Goal: Information Seeking & Learning: Find specific fact

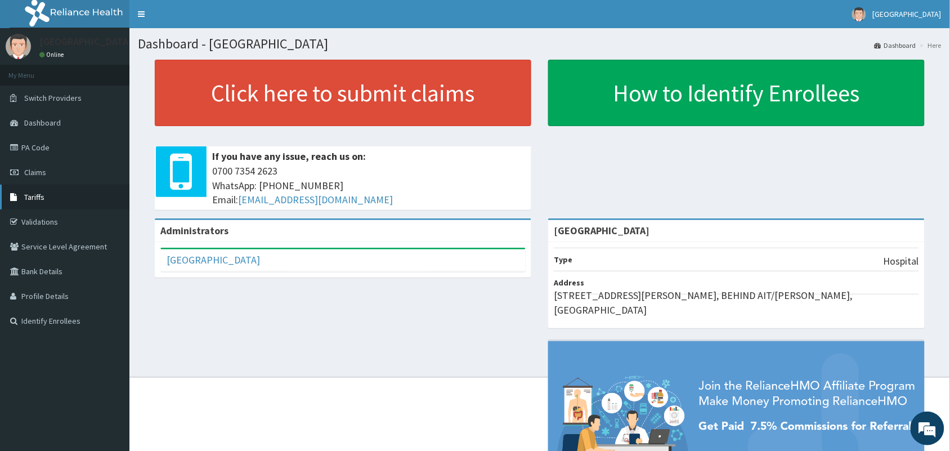
drag, startPoint x: 63, startPoint y: 199, endPoint x: 77, endPoint y: 194, distance: 14.2
click at [63, 199] on link "Tariffs" at bounding box center [64, 197] width 129 height 25
click at [35, 200] on span "Tariffs" at bounding box center [34, 197] width 20 height 10
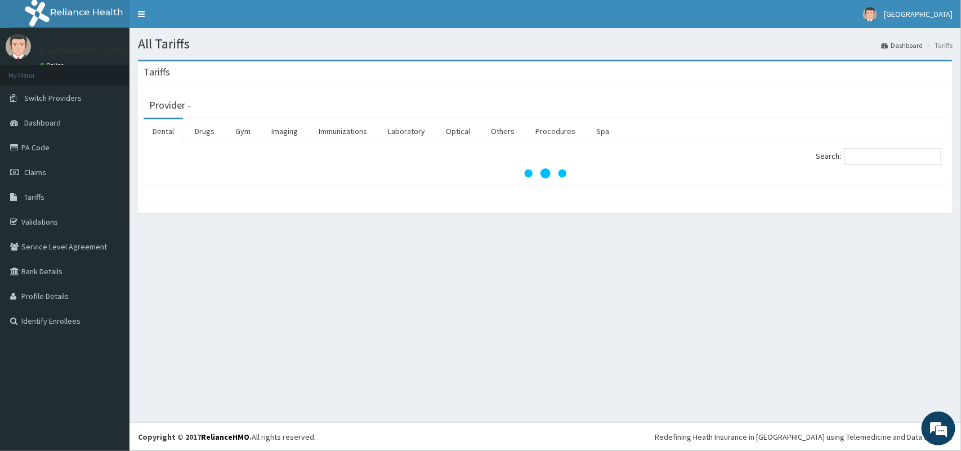
drag, startPoint x: 502, startPoint y: 258, endPoint x: 427, endPoint y: 352, distance: 120.2
click at [427, 352] on div "All Tariffs Dashboard Tariffs [GEOGRAPHIC_DATA] Provider - Dental Drugs Gym Ima…" at bounding box center [544, 225] width 831 height 394
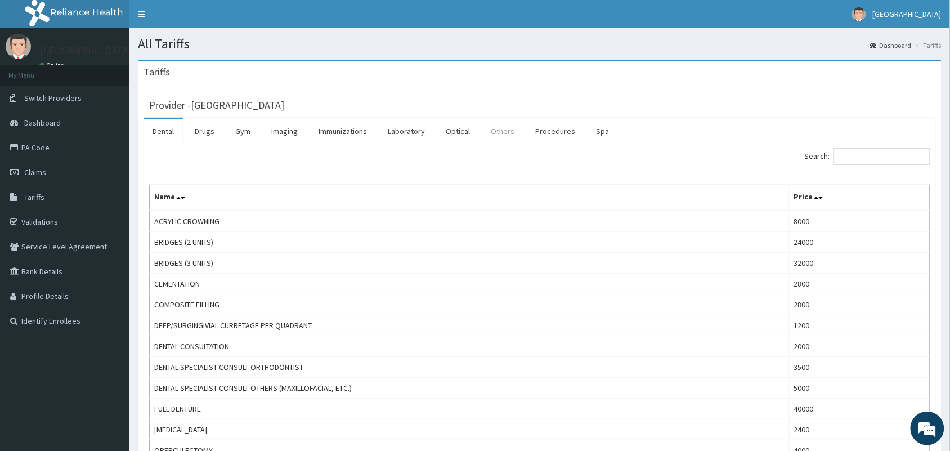
click at [499, 134] on link "Others" at bounding box center [503, 131] width 42 height 24
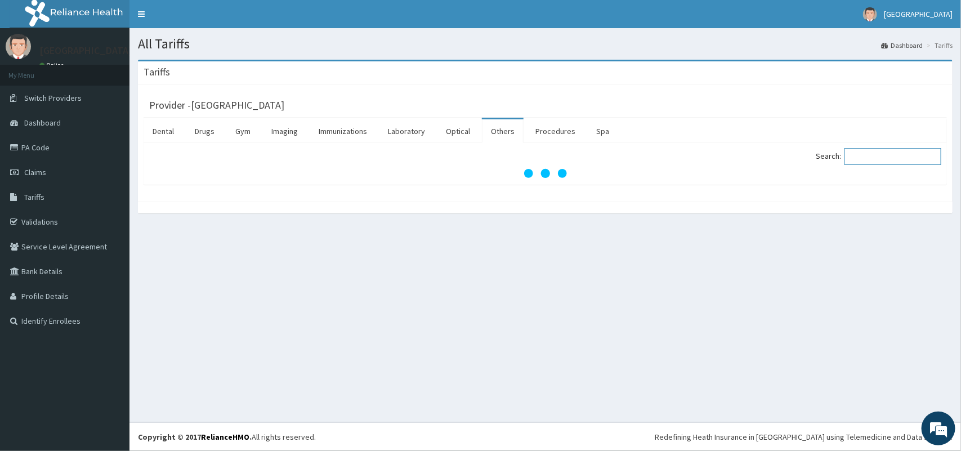
click at [898, 156] on input "Search:" at bounding box center [892, 156] width 97 height 17
click at [895, 160] on input "Search:" at bounding box center [892, 156] width 97 height 17
click at [894, 161] on input "Search:" at bounding box center [892, 156] width 97 height 17
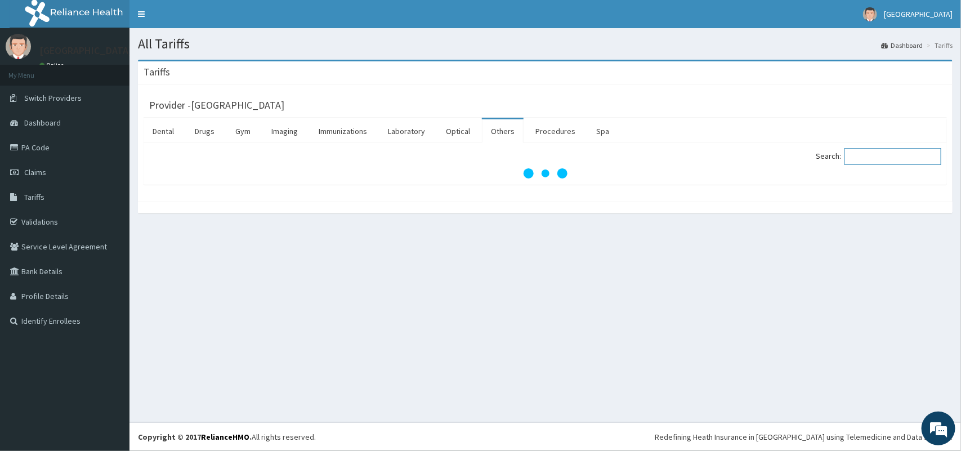
click at [892, 161] on input "Search:" at bounding box center [892, 156] width 97 height 17
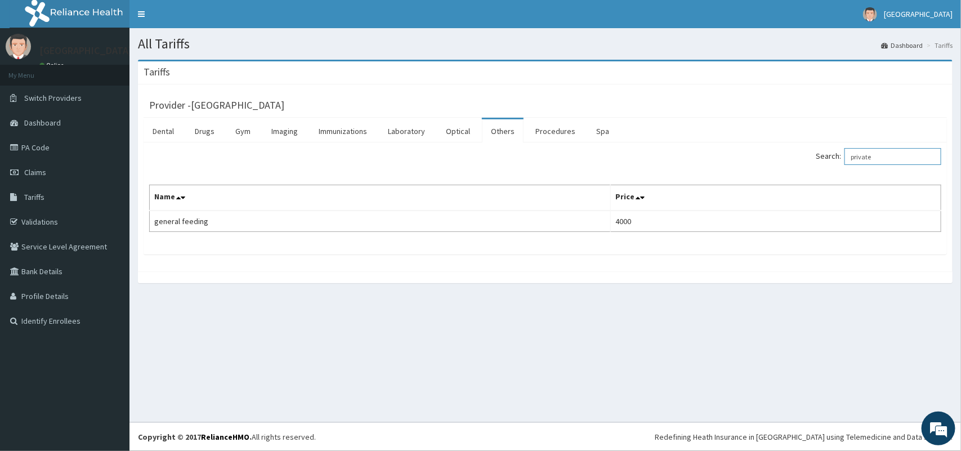
type input "private"
click at [553, 133] on link "Procedures" at bounding box center [555, 131] width 58 height 24
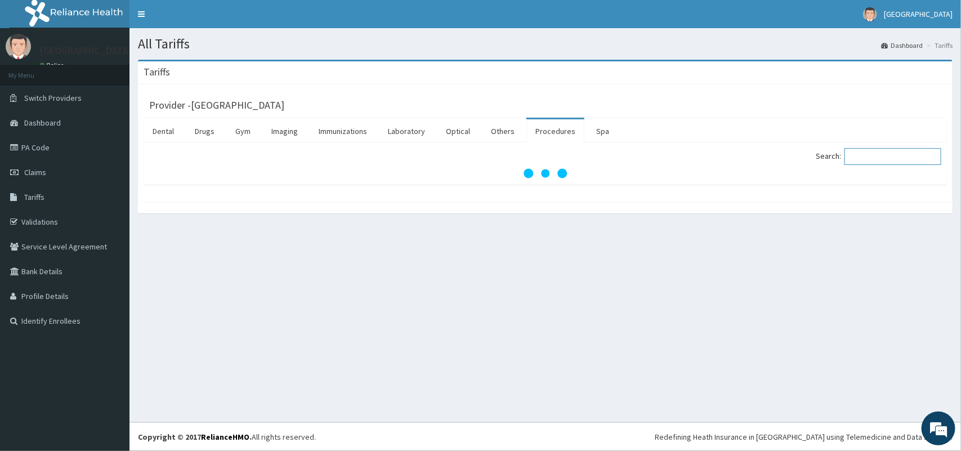
click at [871, 148] on input "Search:" at bounding box center [892, 156] width 97 height 17
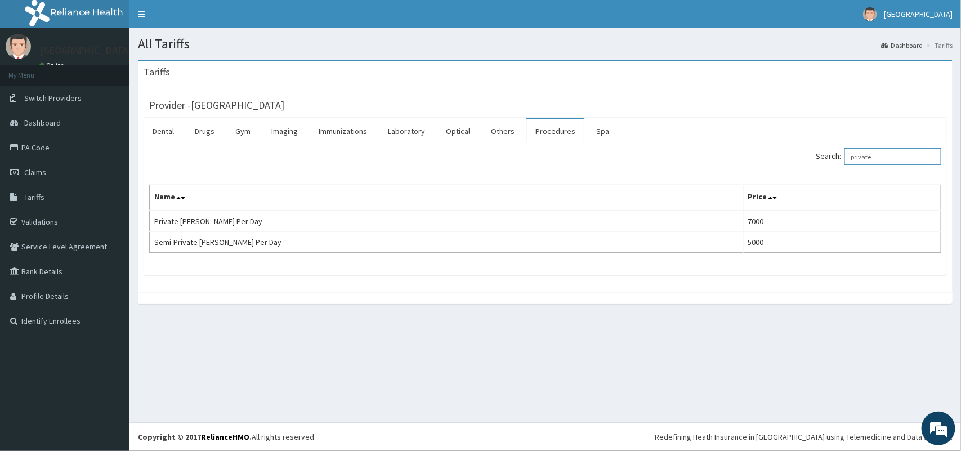
type input "private"
click at [65, 147] on link "PA Code" at bounding box center [64, 147] width 129 height 25
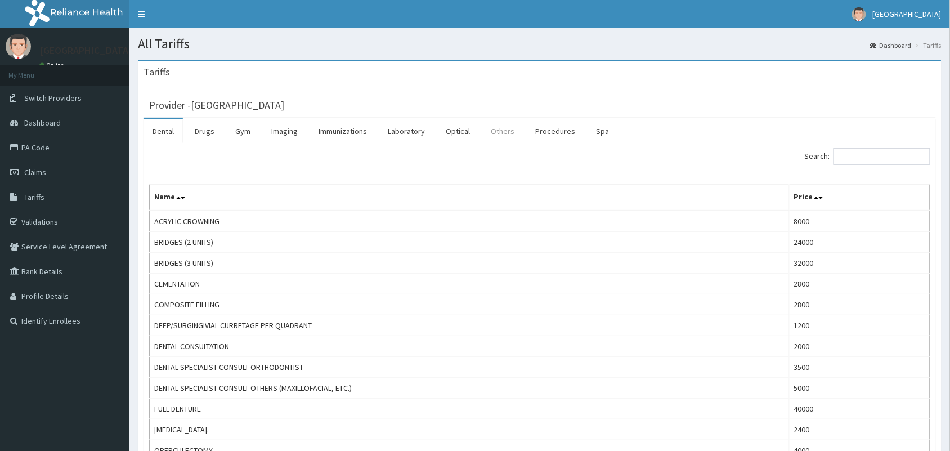
click at [504, 124] on link "Others" at bounding box center [503, 131] width 42 height 24
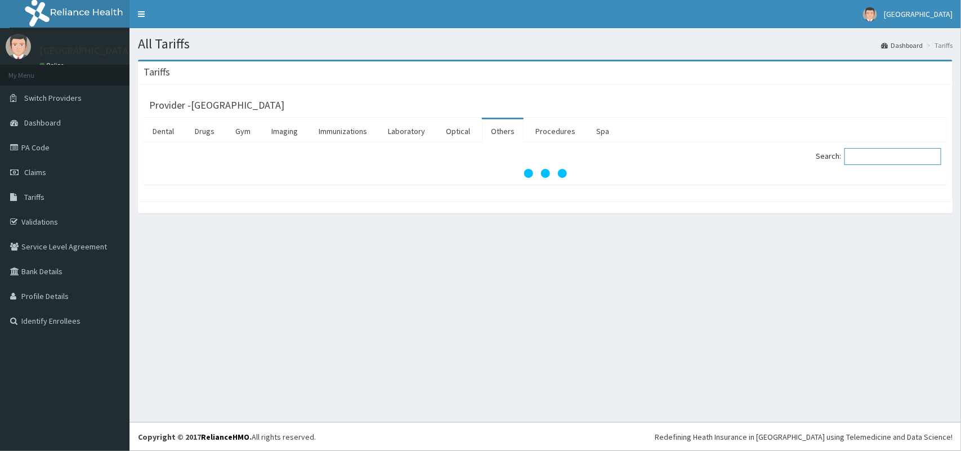
click at [879, 158] on input "Search:" at bounding box center [892, 156] width 97 height 17
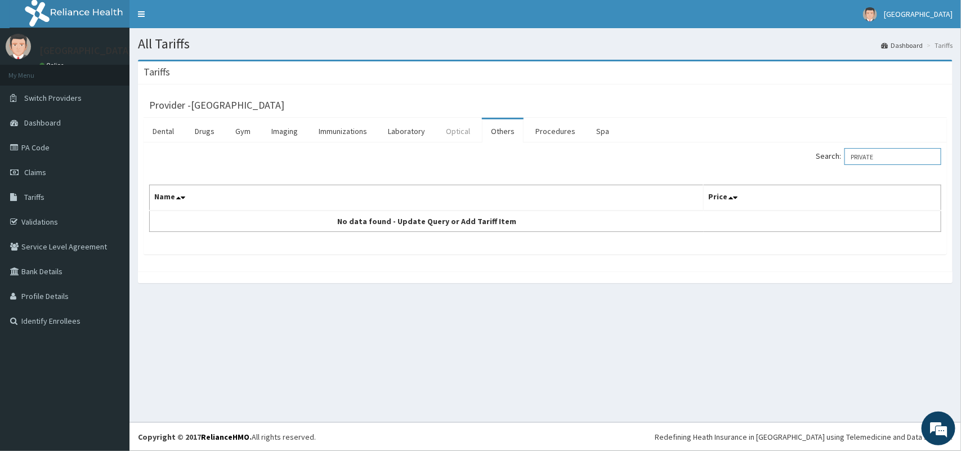
type input "PRIVATE"
drag, startPoint x: 457, startPoint y: 134, endPoint x: 764, endPoint y: 139, distance: 307.4
click at [459, 134] on link "Optical" at bounding box center [458, 131] width 42 height 24
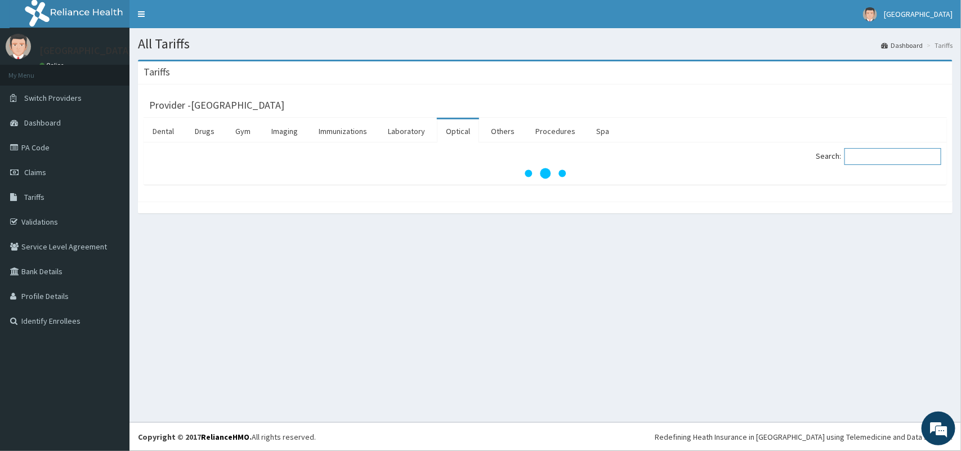
click at [868, 154] on input "Search:" at bounding box center [892, 156] width 97 height 17
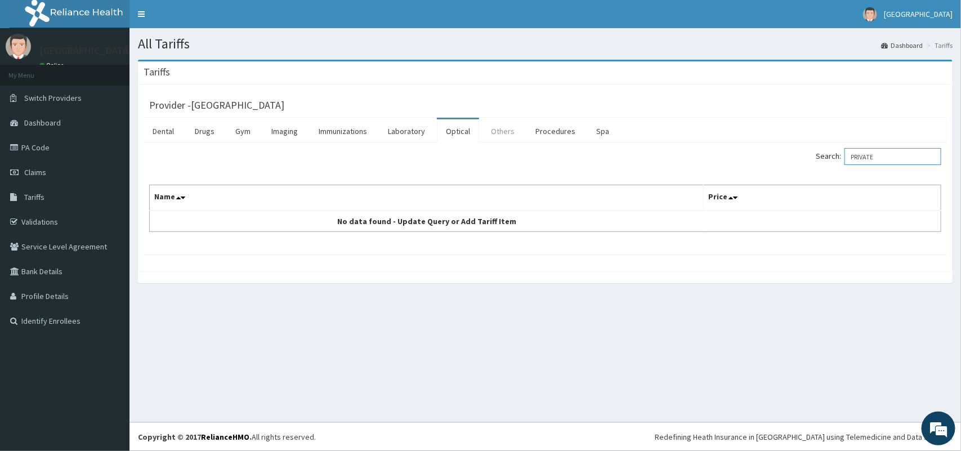
type input "PRIVATE"
click at [514, 136] on link "Others" at bounding box center [503, 131] width 42 height 24
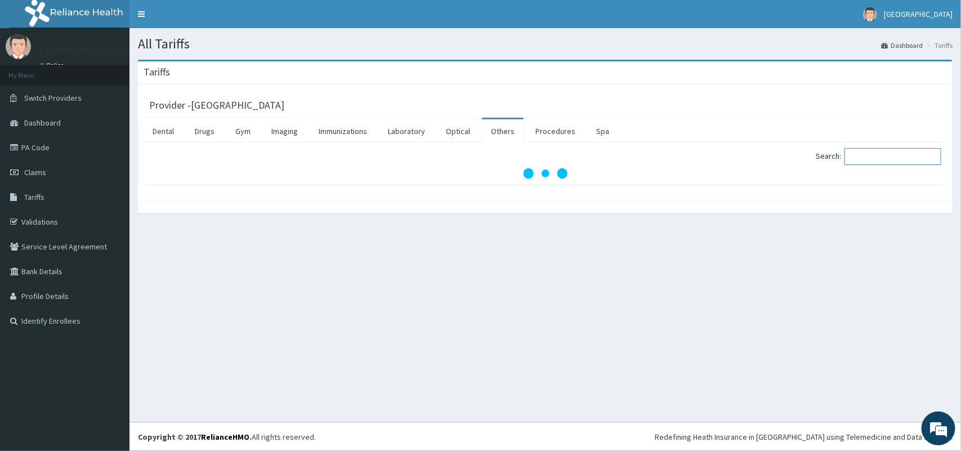
click at [873, 152] on input "Search:" at bounding box center [892, 156] width 97 height 17
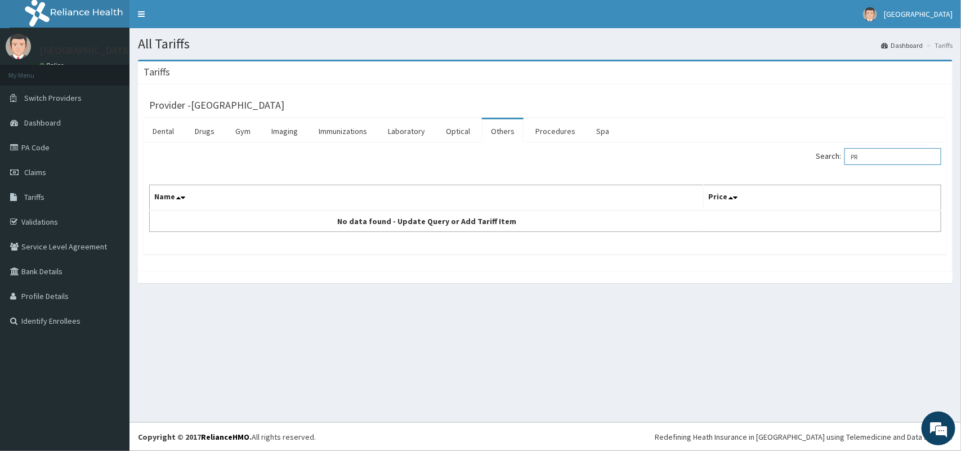
type input "P"
type input "WARD"
click at [543, 132] on link "Procedures" at bounding box center [555, 131] width 58 height 24
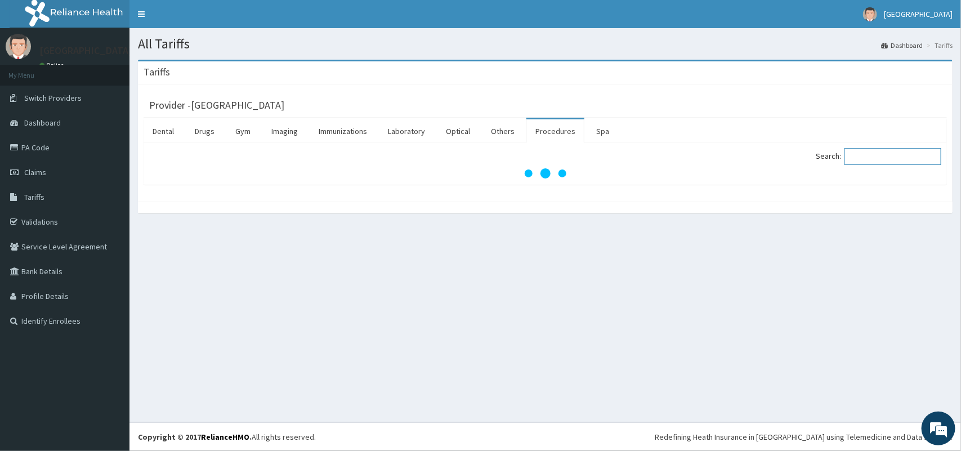
click at [888, 160] on input "Search:" at bounding box center [892, 156] width 97 height 17
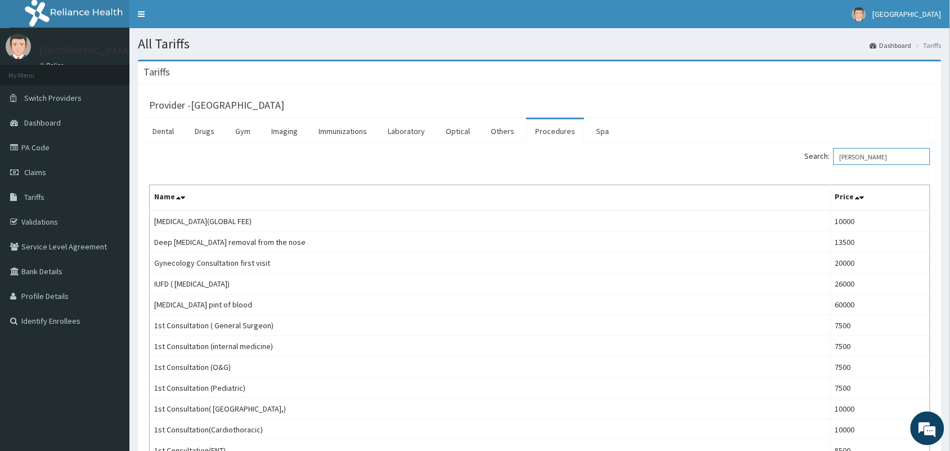
type input "WARD"
click at [507, 130] on link "Others" at bounding box center [503, 131] width 42 height 24
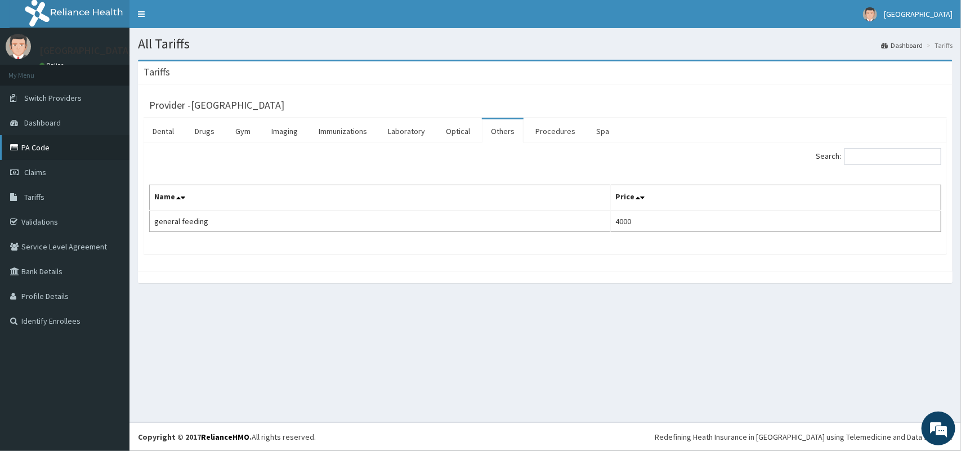
click at [45, 146] on link "PA Code" at bounding box center [64, 147] width 129 height 25
